Goal: Book appointment/travel/reservation

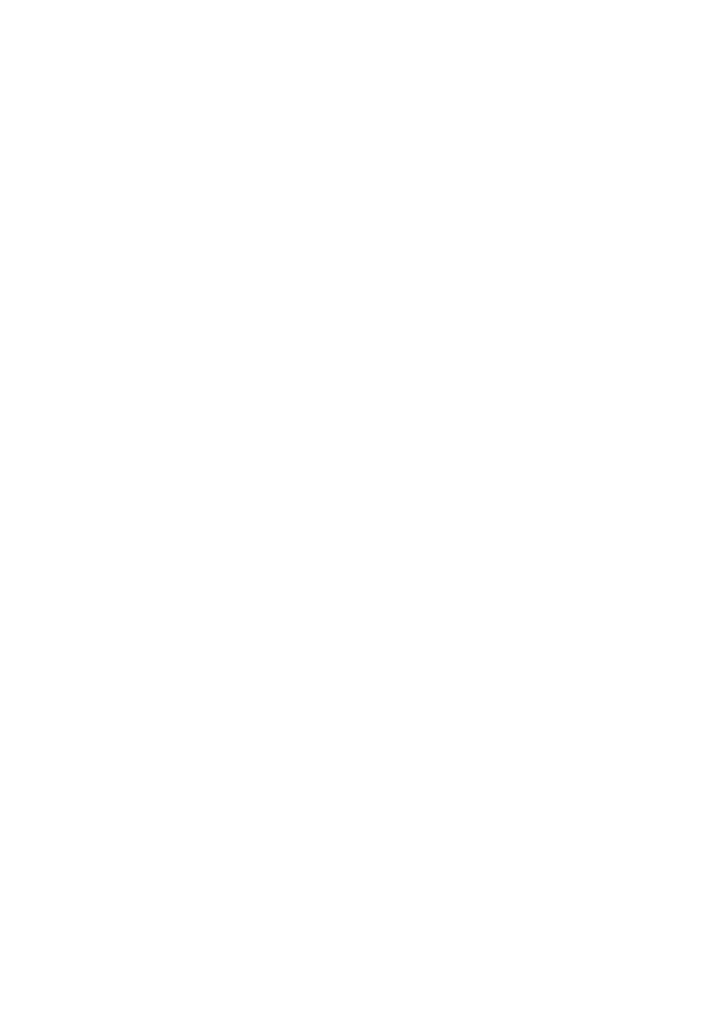
click at [56, 267] on span "Anreise" at bounding box center [72, 261] width 64 height 11
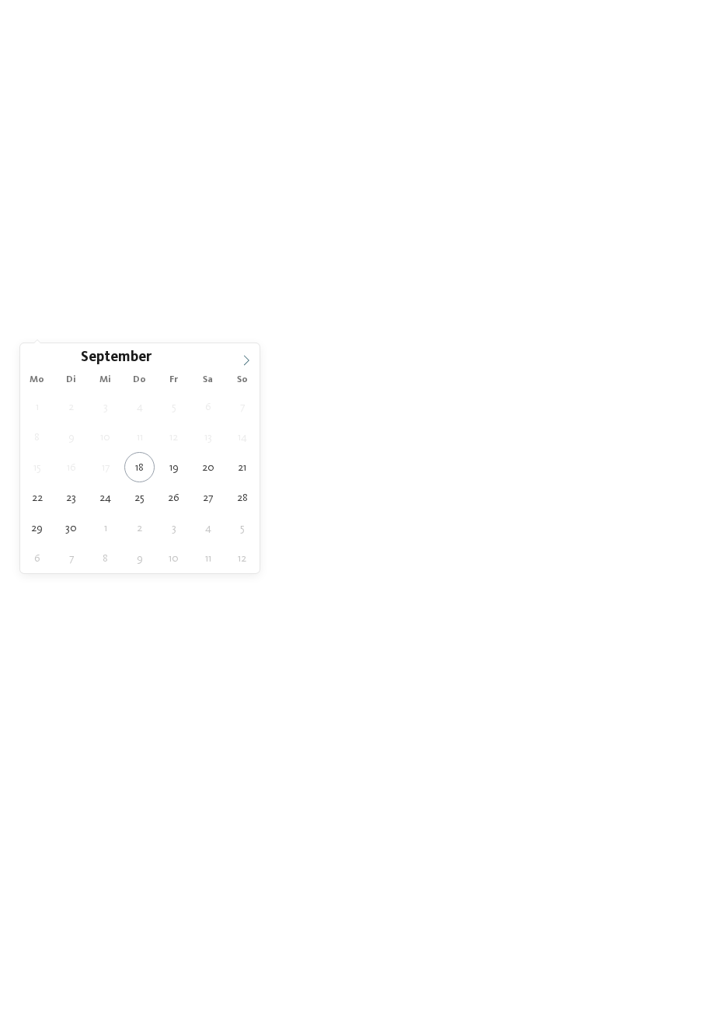
click at [254, 353] on span at bounding box center [246, 356] width 26 height 26
type div "[DATE]"
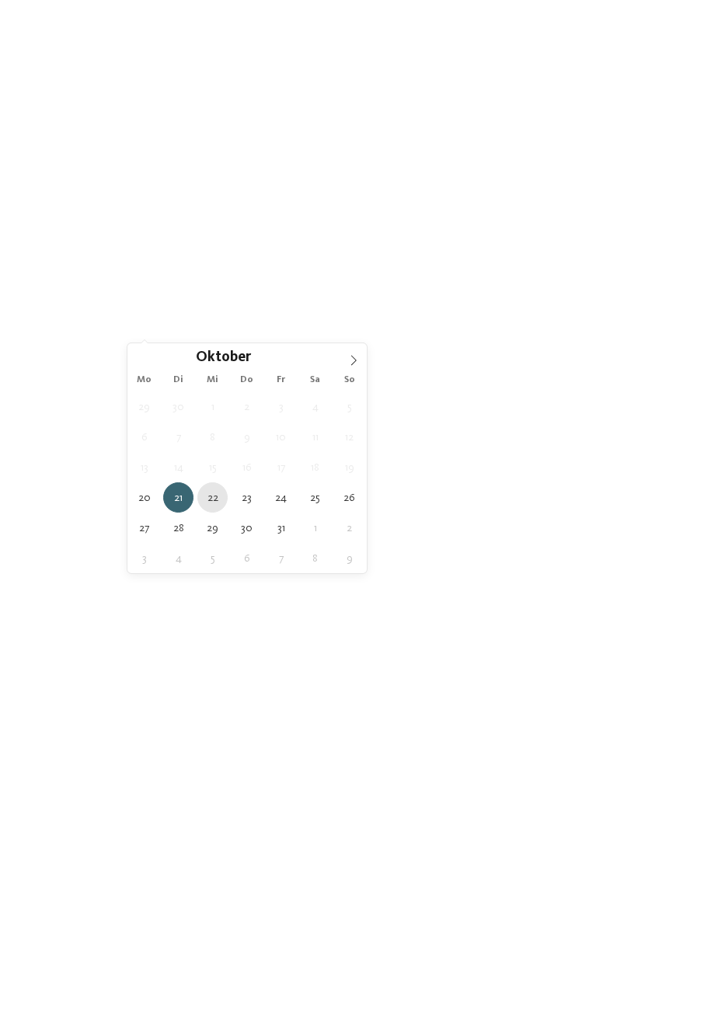
type div "[DATE]"
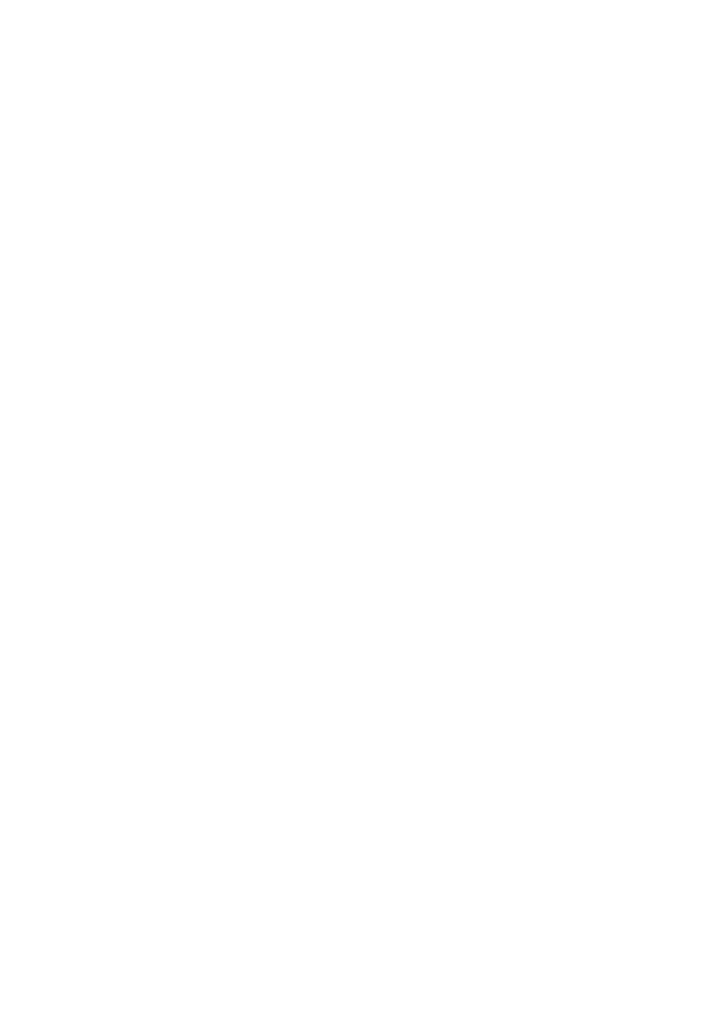
click at [431, 274] on div "Meine Wünsche" at bounding box center [392, 260] width 103 height 27
click at [572, 315] on div at bounding box center [576, 307] width 16 height 16
click at [381, 808] on span "übernehmen" at bounding box center [359, 802] width 66 height 11
click at [662, 274] on link "Hotel finden" at bounding box center [646, 260] width 103 height 27
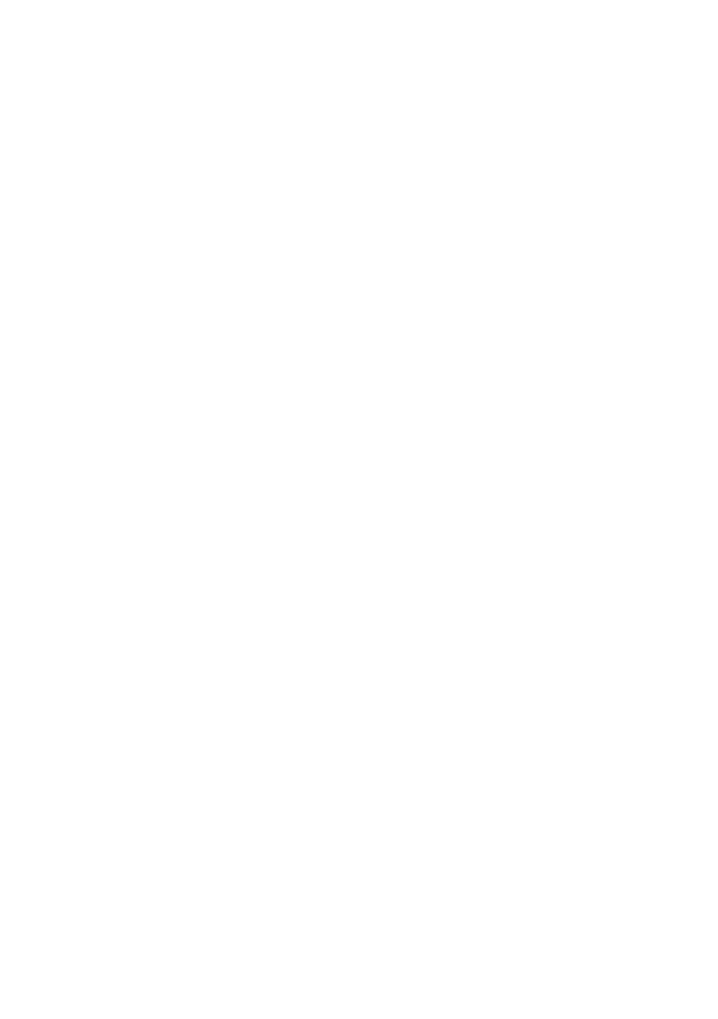
scroll to position [1521, 0]
click at [103, 415] on h4 "Falkensteiner Family Resort Lido ****ˢ" at bounding box center [191, 419] width 289 height 20
click at [648, 369] on icon at bounding box center [656, 362] width 33 height 27
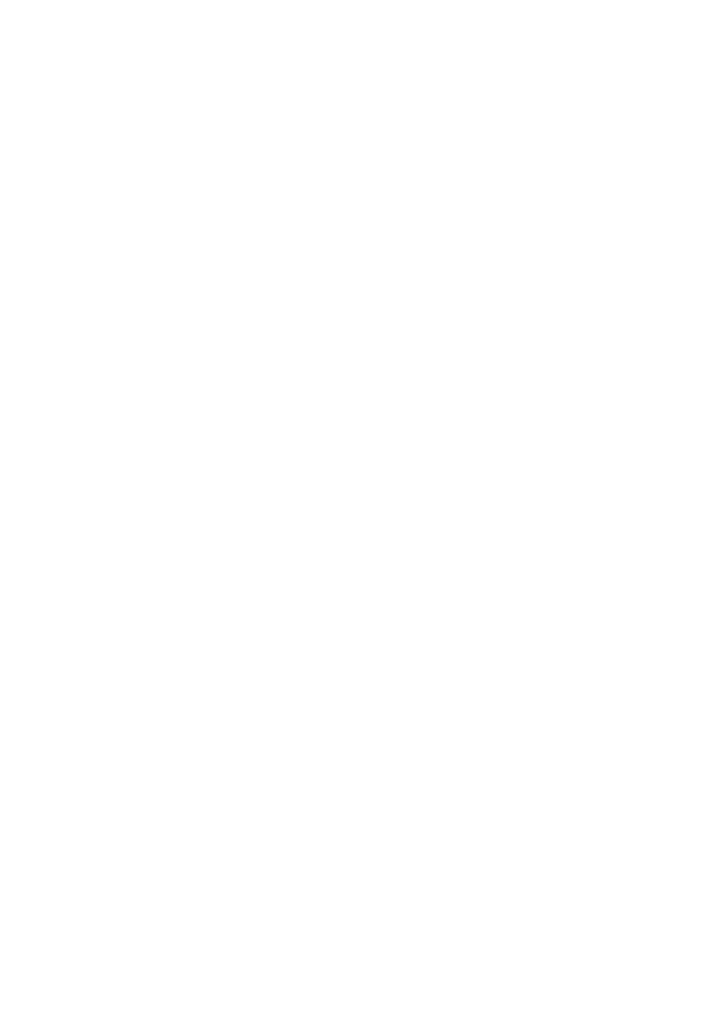
click at [82, 509] on h4 "Hotel Familiamus *****" at bounding box center [191, 516] width 289 height 20
click at [88, 405] on span "www.falkensteiner.com/lido" at bounding box center [112, 411] width 117 height 12
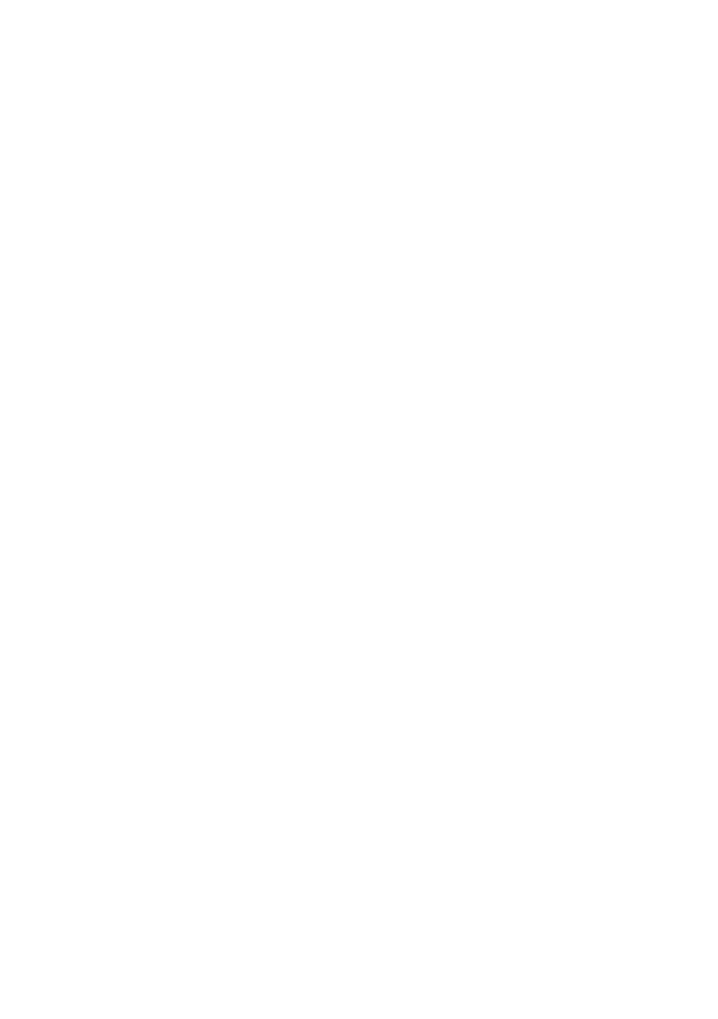
click at [646, 366] on icon at bounding box center [656, 362] width 33 height 27
click at [71, 422] on span "[DOMAIN_NAME]" at bounding box center [99, 423] width 90 height 12
